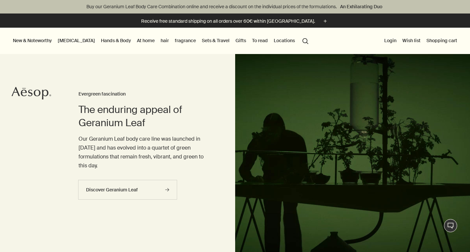
click at [65, 43] on font "skin care" at bounding box center [76, 41] width 37 height 6
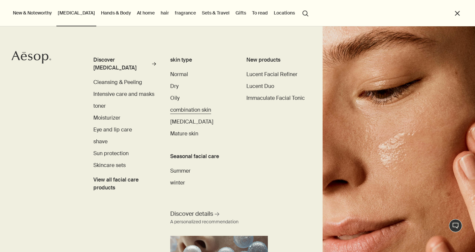
click at [174, 109] on font "combination skin" at bounding box center [190, 110] width 41 height 7
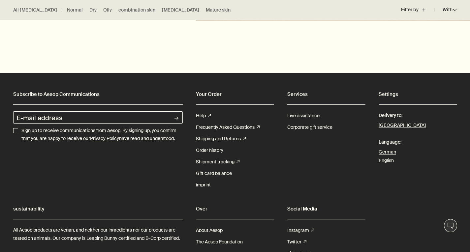
scroll to position [2105, 0]
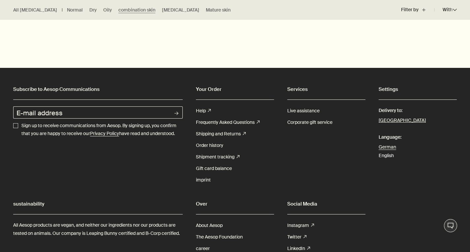
click at [386, 158] on font "English" at bounding box center [386, 156] width 15 height 6
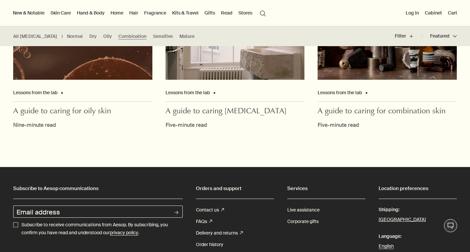
scroll to position [2168, 0]
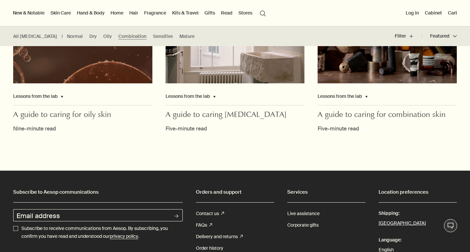
click at [394, 224] on button "Germany" at bounding box center [402, 223] width 47 height 9
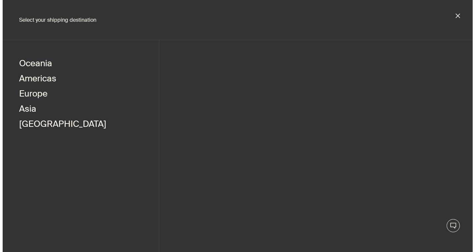
scroll to position [2170, 0]
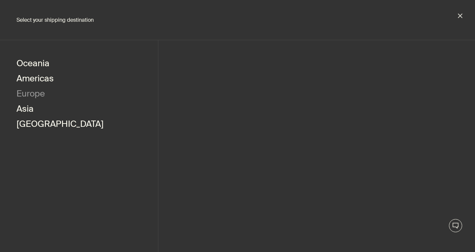
click at [40, 97] on button "Europe" at bounding box center [31, 94] width 28 height 15
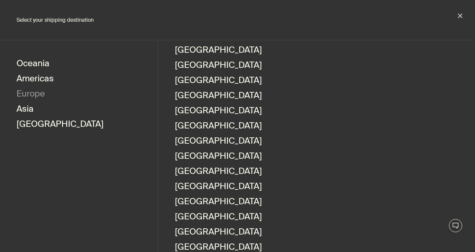
scroll to position [337, 0]
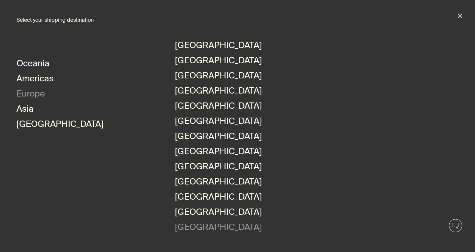
click at [196, 231] on link "[GEOGRAPHIC_DATA]" at bounding box center [218, 228] width 87 height 15
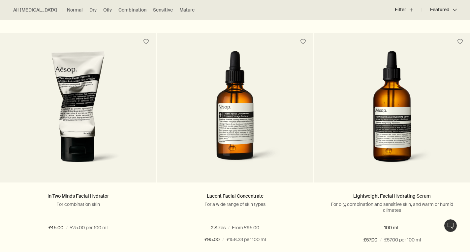
scroll to position [1423, 0]
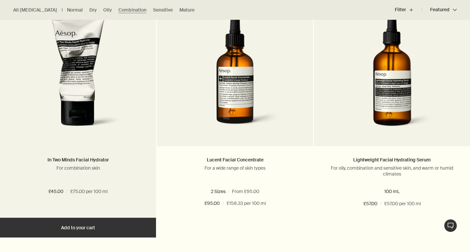
click at [103, 109] on img at bounding box center [78, 76] width 120 height 122
